Goal: Information Seeking & Learning: Learn about a topic

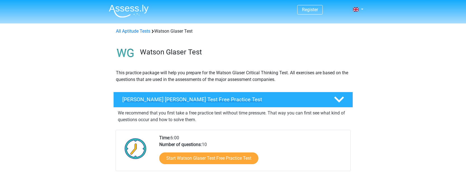
click at [214, 100] on h4 "Watson Glaser Test Free Practice Test" at bounding box center [223, 100] width 203 height 6
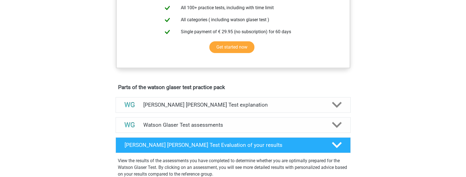
scroll to position [157, 0]
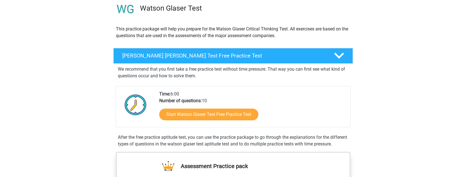
scroll to position [67, 0]
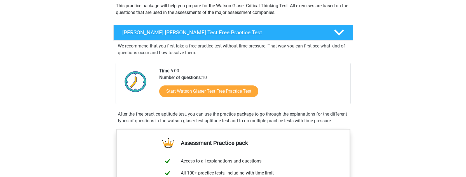
click at [228, 27] on div "[PERSON_NAME] [PERSON_NAME] Test Free Practice Test" at bounding box center [233, 33] width 240 height 16
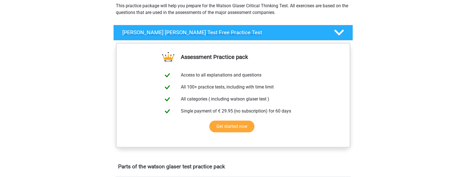
click at [228, 27] on div "[PERSON_NAME] [PERSON_NAME] Test Free Practice Test" at bounding box center [233, 33] width 240 height 16
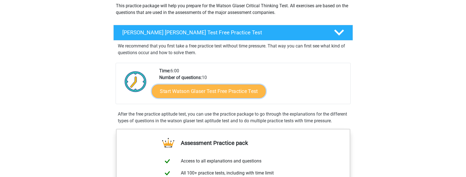
click at [177, 91] on link "Start Watson Glaser Test Free Practice Test" at bounding box center [209, 91] width 114 height 13
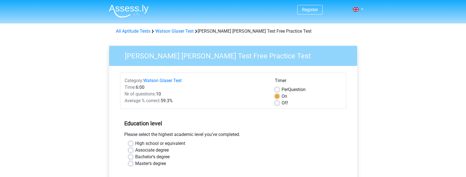
click at [102, 97] on div "Watson Glaser Test Free Practice Test Category: Watson Glaser Test Time: 6:00 N…" at bounding box center [232, 166] width 261 height 258
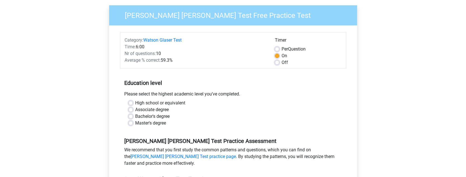
scroll to position [45, 0]
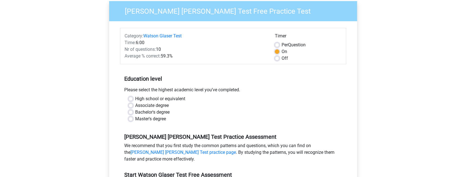
click at [282, 58] on label "Off" at bounding box center [285, 58] width 6 height 7
click at [276, 58] on input "Off" at bounding box center [277, 58] width 4 height 6
radio input "true"
click at [267, 74] on h5 "Education level" at bounding box center [233, 78] width 218 height 11
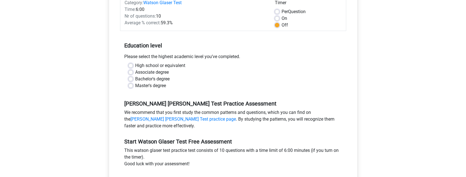
scroll to position [78, 0]
click at [135, 85] on label "Master's degree" at bounding box center [150, 85] width 31 height 7
click at [132, 85] on input "Master's degree" at bounding box center [131, 85] width 4 height 6
radio input "true"
click at [122, 86] on div "High school or equivalent Associate degree Bachelor's degree Master's degree" at bounding box center [233, 75] width 226 height 27
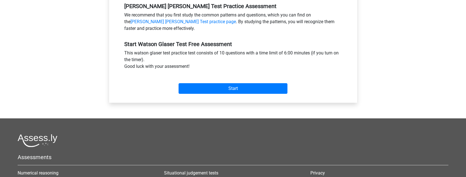
scroll to position [179, 0]
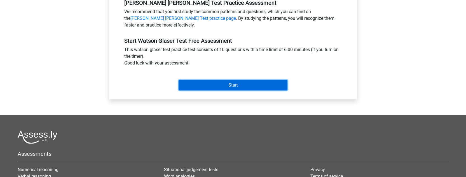
click at [211, 86] on input "Start" at bounding box center [233, 85] width 109 height 11
